Goal: Communication & Community: Connect with others

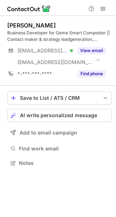
scroll to position [158, 116]
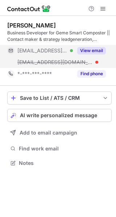
click at [93, 50] on button "View email" at bounding box center [91, 50] width 29 height 7
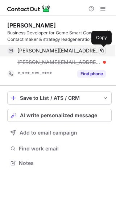
click at [102, 51] on span at bounding box center [102, 51] width 6 height 6
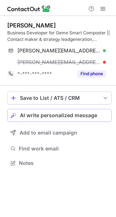
click at [60, 113] on span "AI write personalized message" at bounding box center [58, 116] width 77 height 6
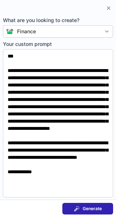
scroll to position [147, 116]
click at [80, 208] on div "Generate" at bounding box center [88, 209] width 28 height 6
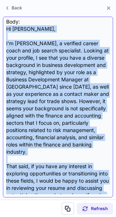
scroll to position [57, 0]
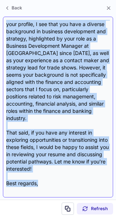
drag, startPoint x: 6, startPoint y: 53, endPoint x: 48, endPoint y: 176, distance: 130.0
click at [48, 176] on div "Subject: Exciting Career Opportunities in Finance Body: Hi Viktor, I'm Kim Mill…" at bounding box center [58, 107] width 104 height 174
copy div "Hi Viktor, I'm Kim Milligan, a verified career coach and job search specialist.…"
